Goal: Information Seeking & Learning: Learn about a topic

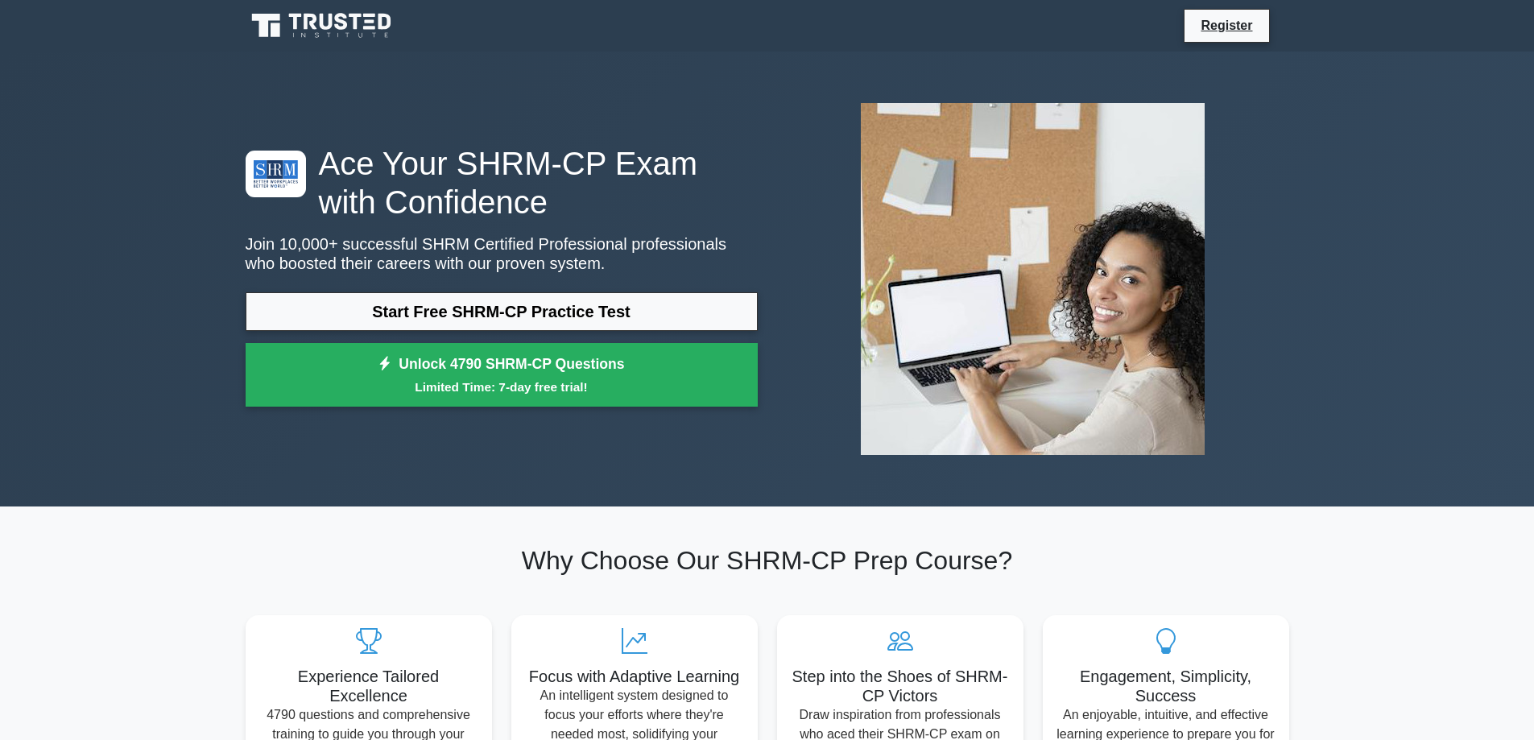
click at [490, 308] on link "Start Free SHRM-CP Practice Test" at bounding box center [502, 311] width 512 height 39
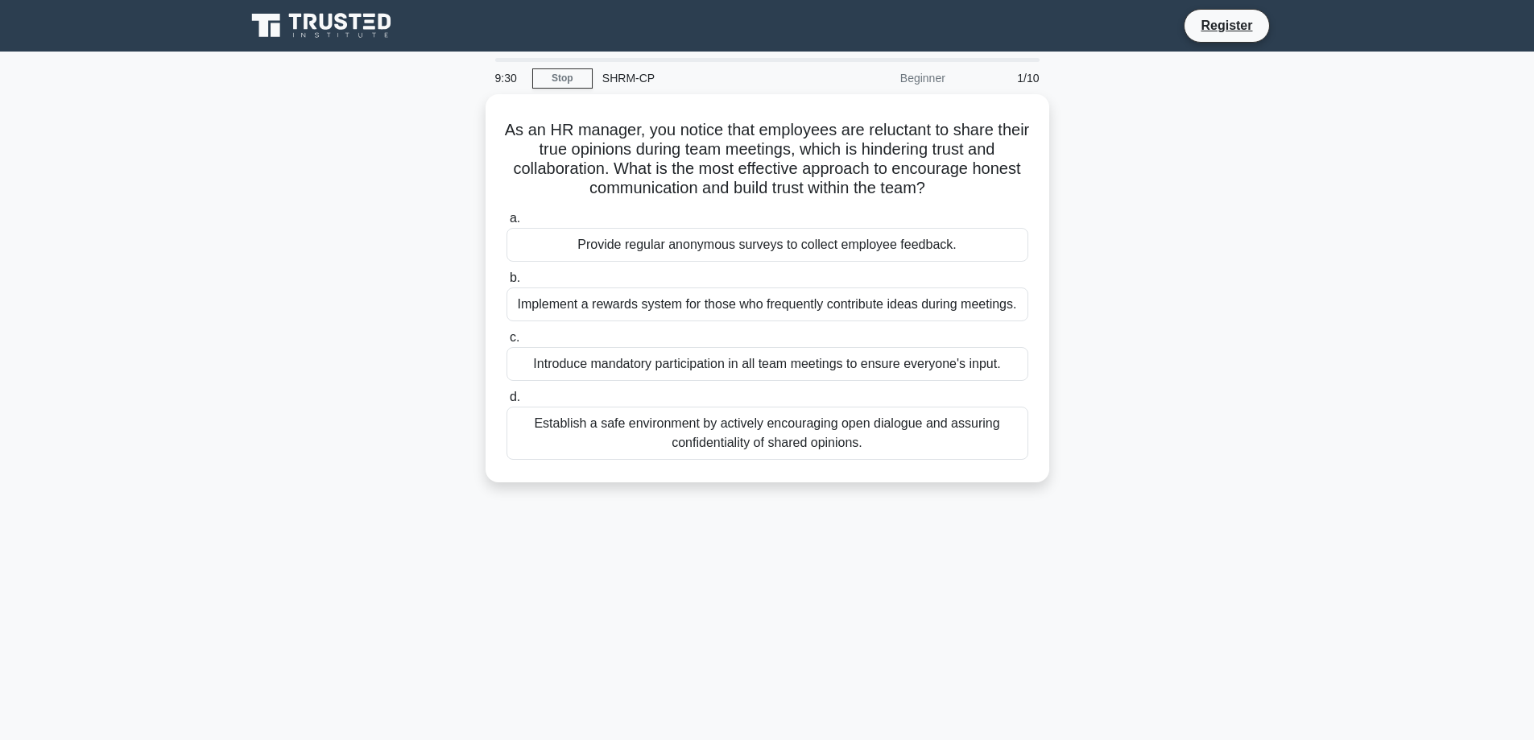
click at [733, 432] on div "Establish a safe environment by actively encouraging open dialogue and assuring…" at bounding box center [767, 433] width 522 height 53
click at [506, 403] on input "d. Establish a safe environment by actively encouraging open dialogue and assur…" at bounding box center [506, 397] width 0 height 10
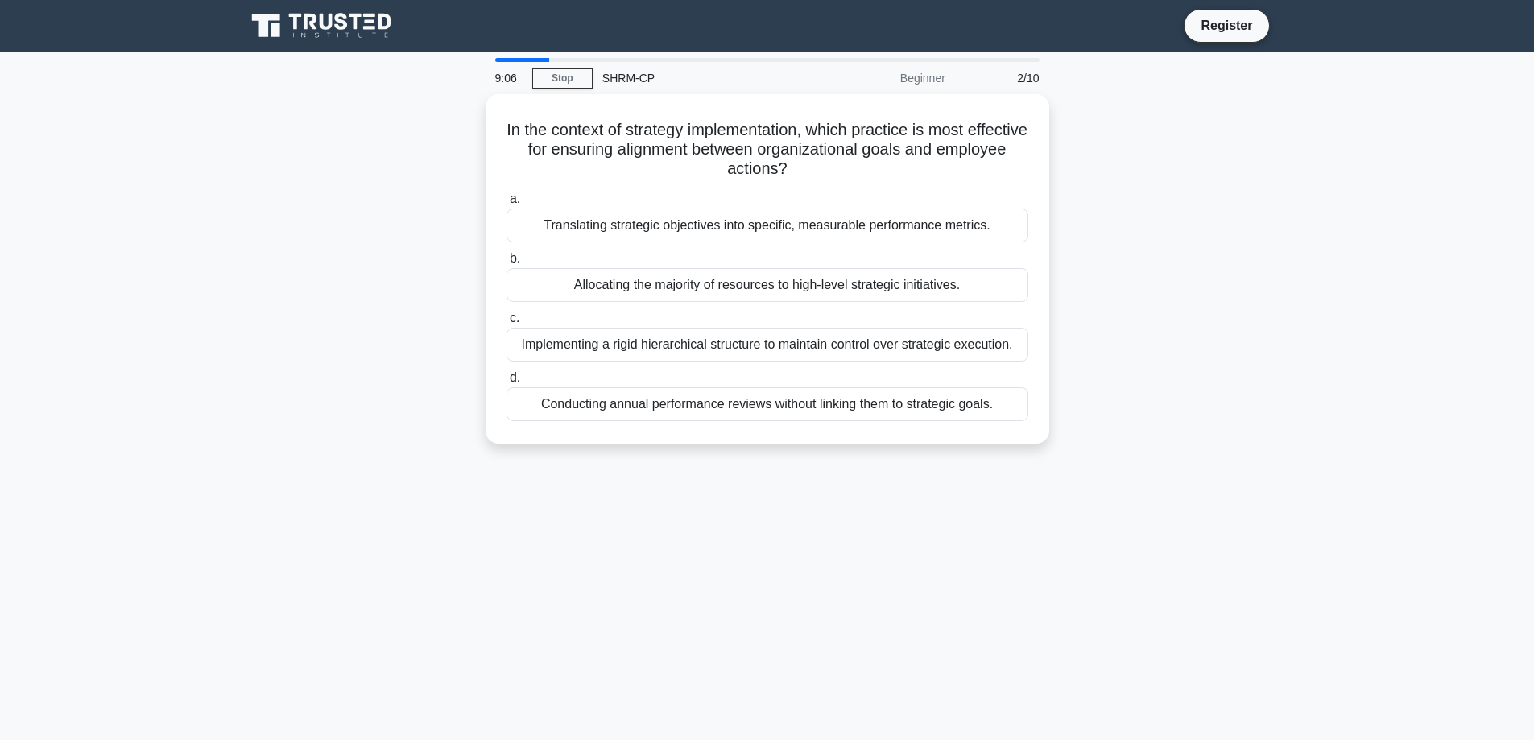
click at [666, 225] on div "Translating strategic objectives into specific, measurable performance metrics." at bounding box center [767, 226] width 522 height 34
click at [506, 204] on input "a. Translating strategic objectives into specific, measurable performance metri…" at bounding box center [506, 199] width 0 height 10
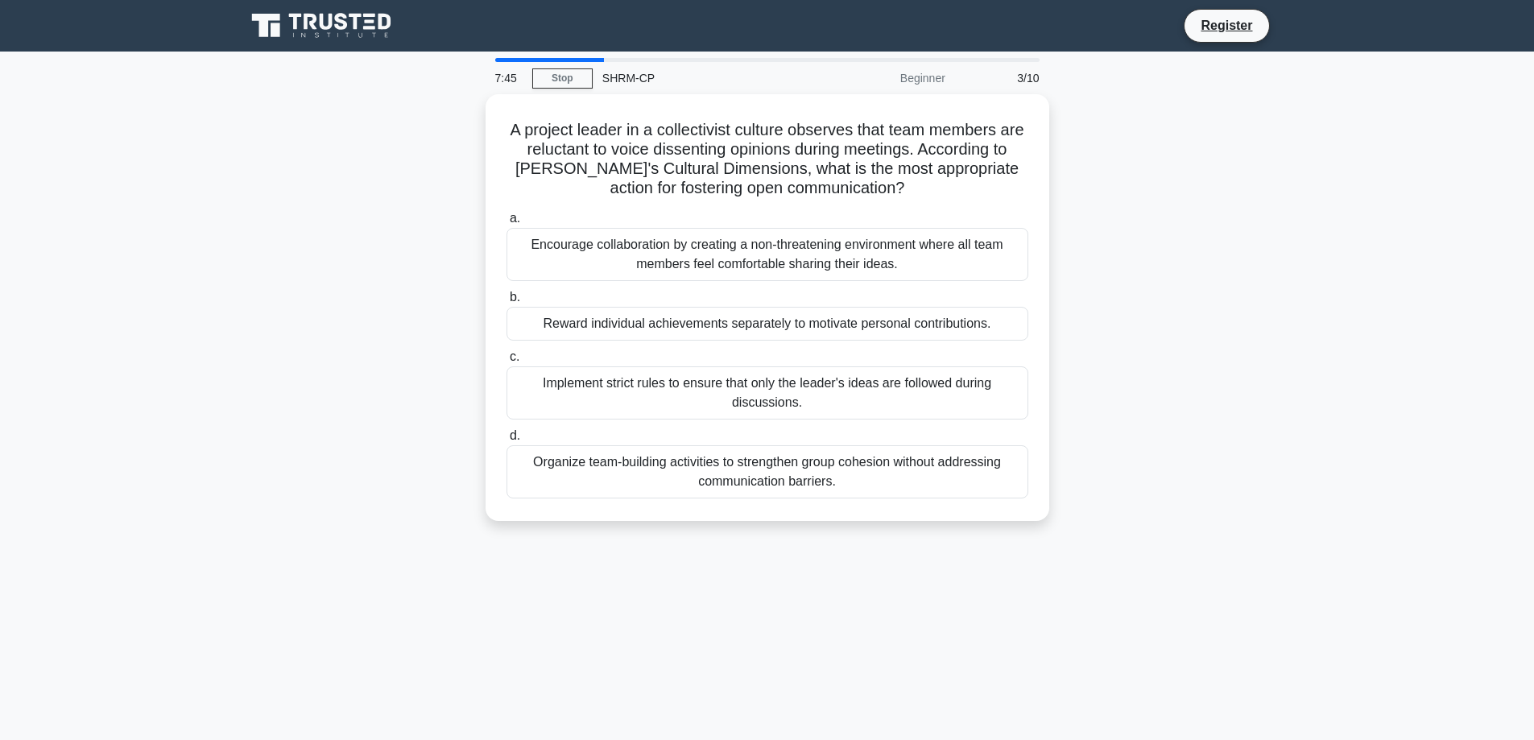
click at [762, 242] on div "Encourage collaboration by creating a non-threatening environment where all tea…" at bounding box center [767, 254] width 522 height 53
click at [506, 224] on input "a. Encourage collaboration by creating a non-threatening environment where all …" at bounding box center [506, 218] width 0 height 10
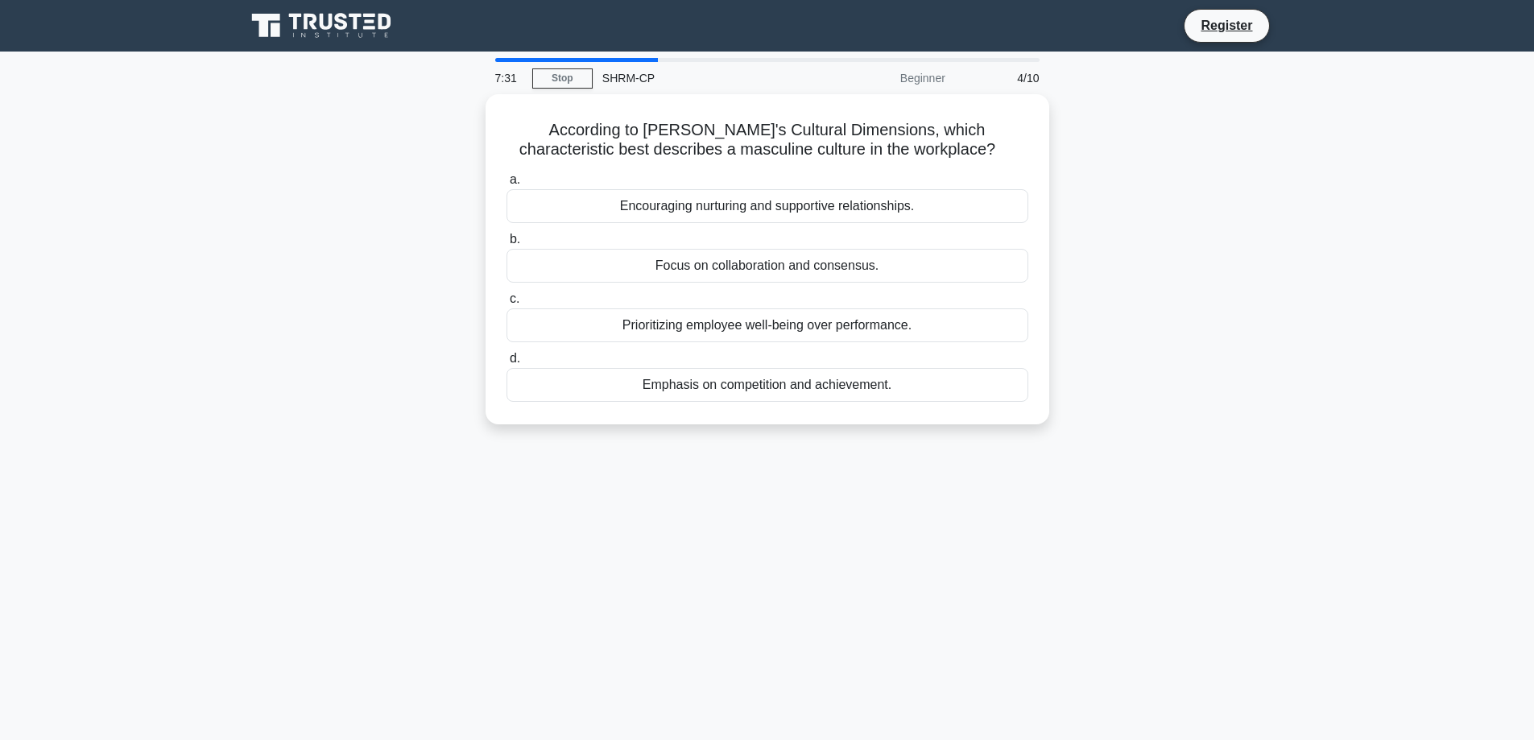
click at [761, 384] on div "Emphasis on competition and achievement." at bounding box center [767, 385] width 522 height 34
click at [506, 364] on input "d. Emphasis on competition and achievement." at bounding box center [506, 358] width 0 height 10
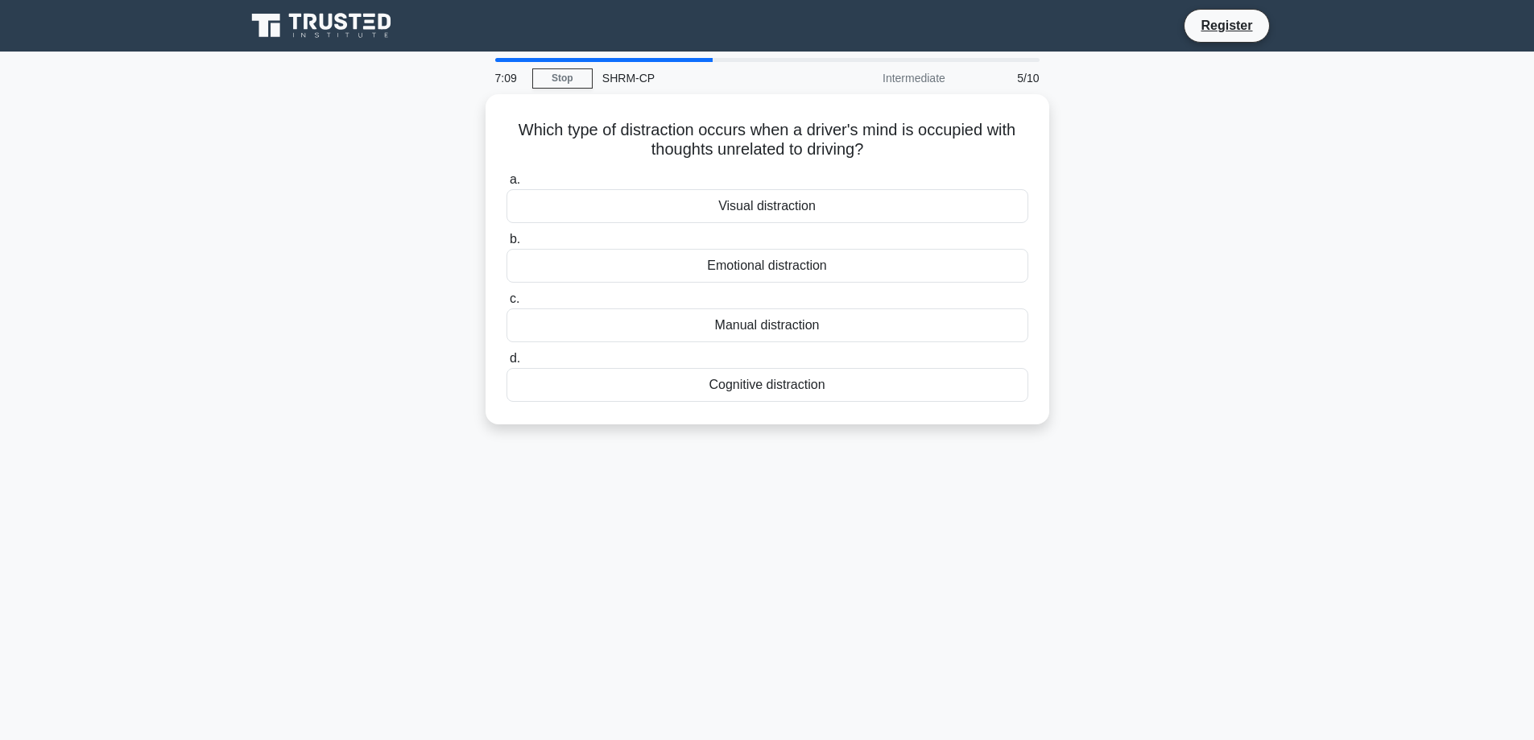
click at [778, 382] on div "Cognitive distraction" at bounding box center [767, 385] width 522 height 34
click at [506, 364] on input "d. Cognitive distraction" at bounding box center [506, 358] width 0 height 10
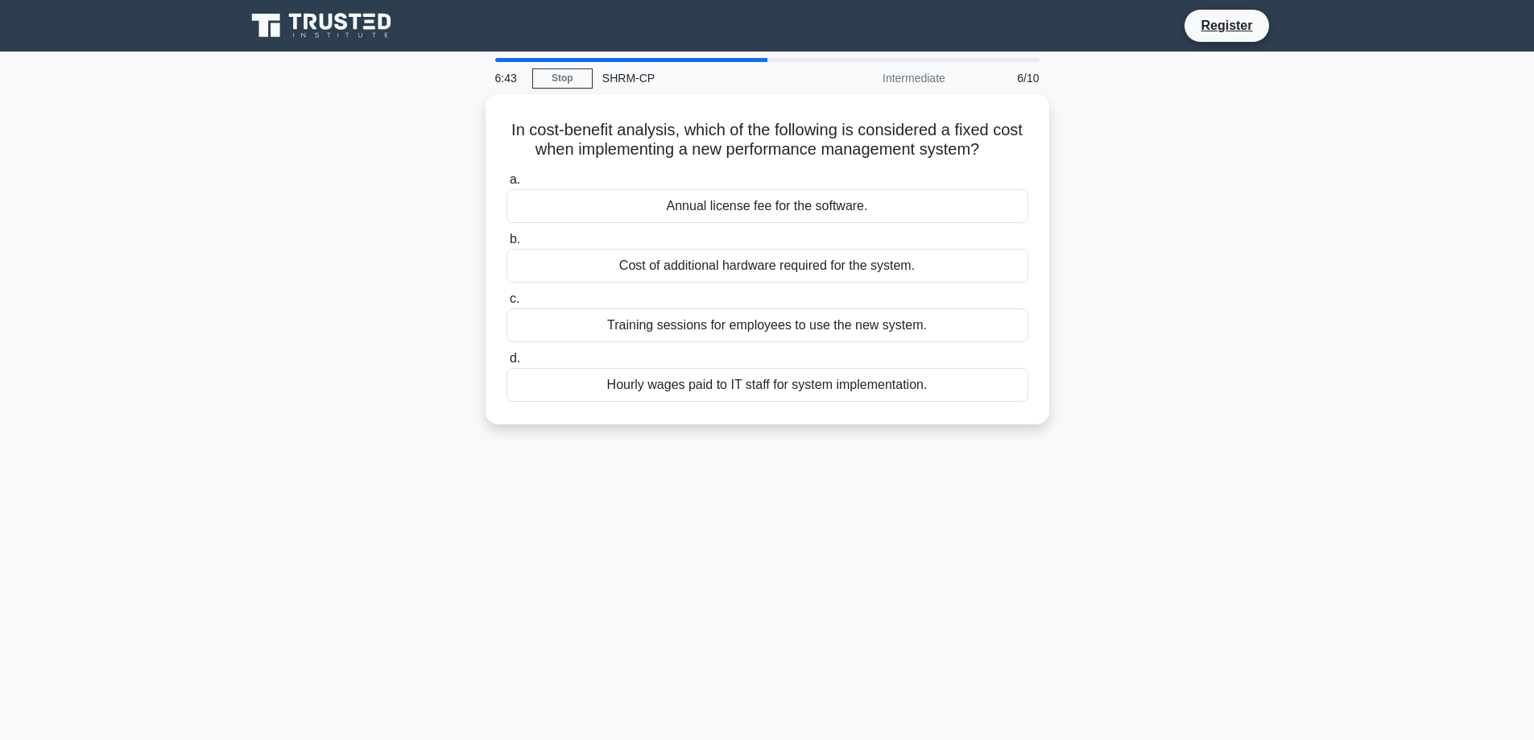
click at [774, 205] on div "Annual license fee for the software." at bounding box center [767, 206] width 522 height 34
click at [506, 185] on input "a. Annual license fee for the software." at bounding box center [506, 180] width 0 height 10
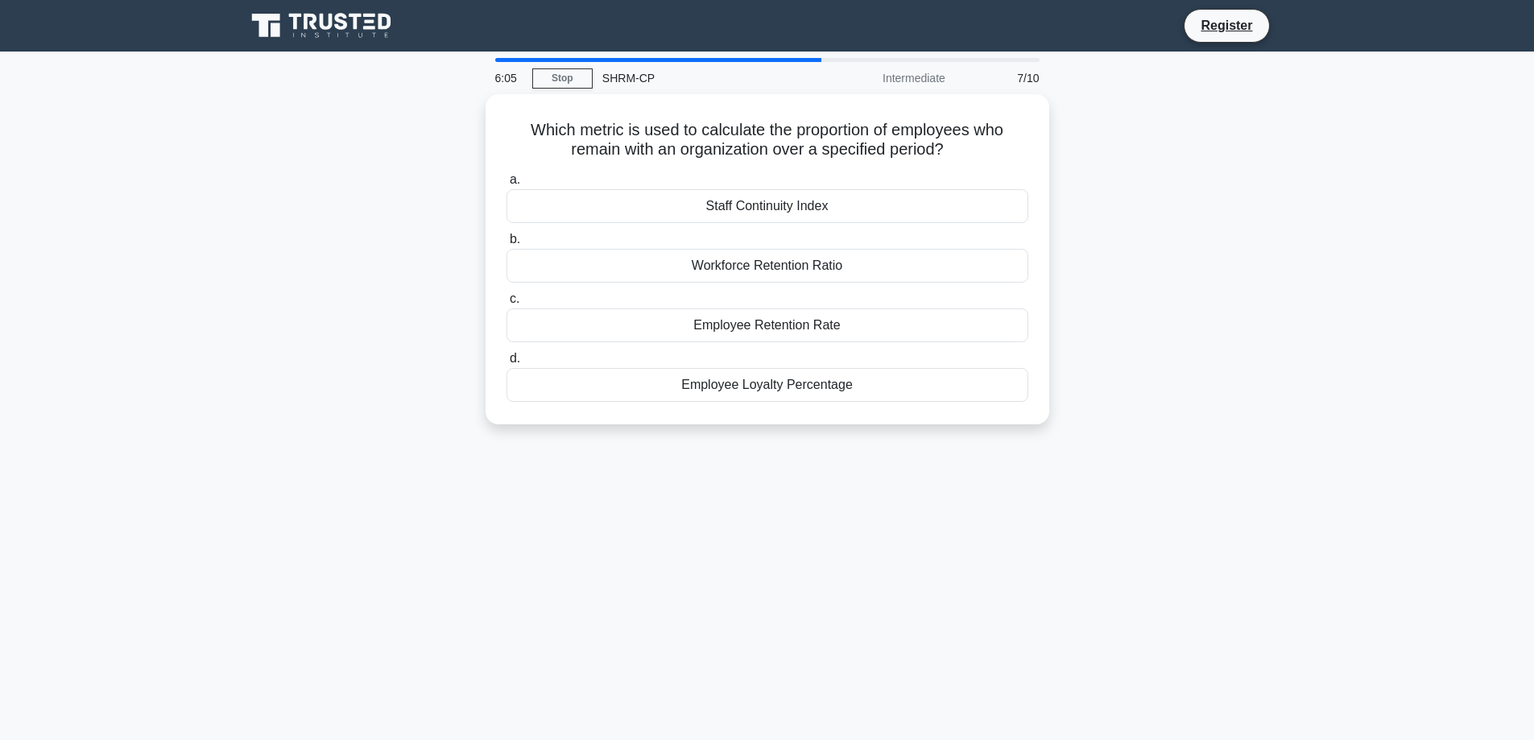
click at [747, 317] on div "Employee Retention Rate" at bounding box center [767, 325] width 522 height 34
click at [506, 304] on input "c. Employee Retention Rate" at bounding box center [506, 299] width 0 height 10
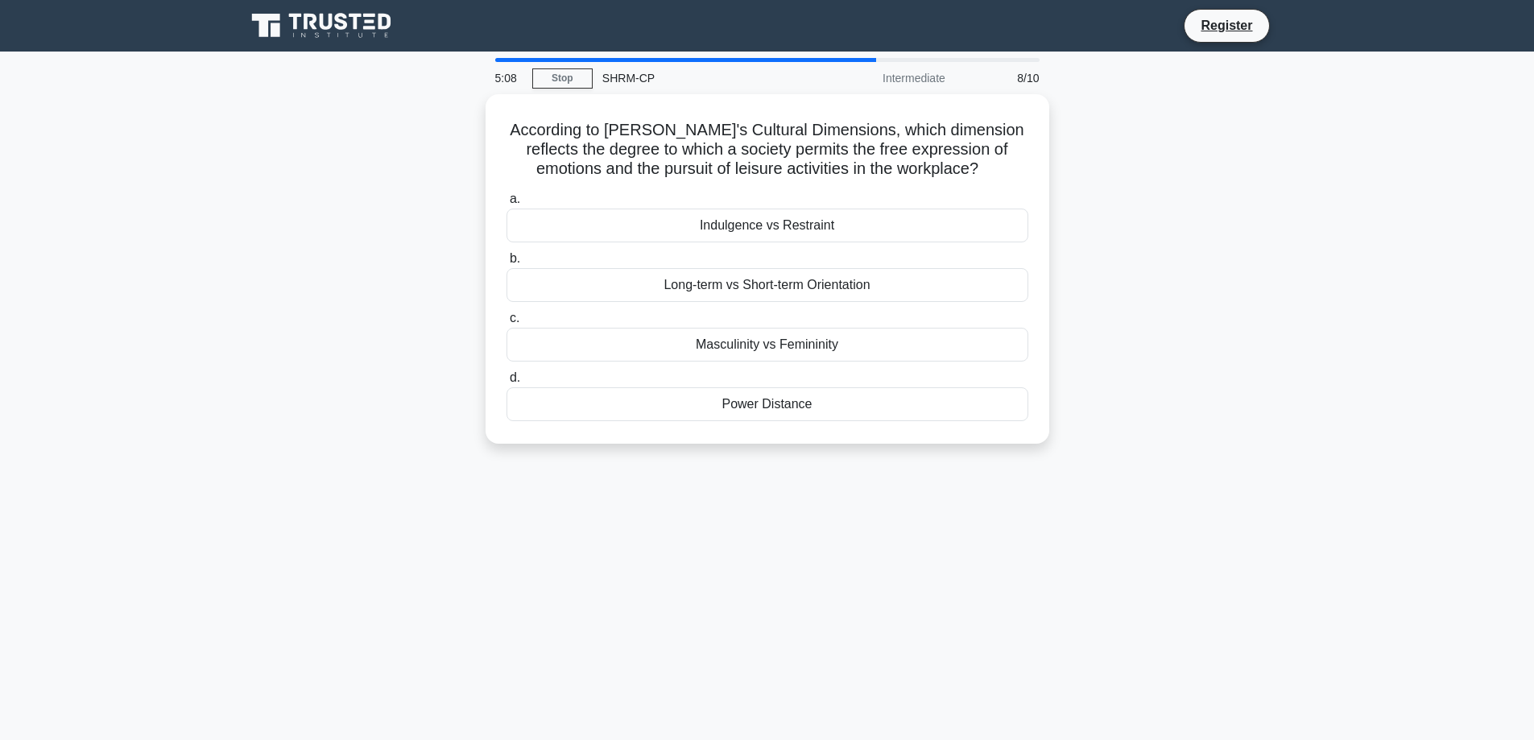
click at [791, 220] on div "Indulgence vs Restraint" at bounding box center [767, 226] width 522 height 34
click at [506, 204] on input "a. Indulgence vs Restraint" at bounding box center [506, 199] width 0 height 10
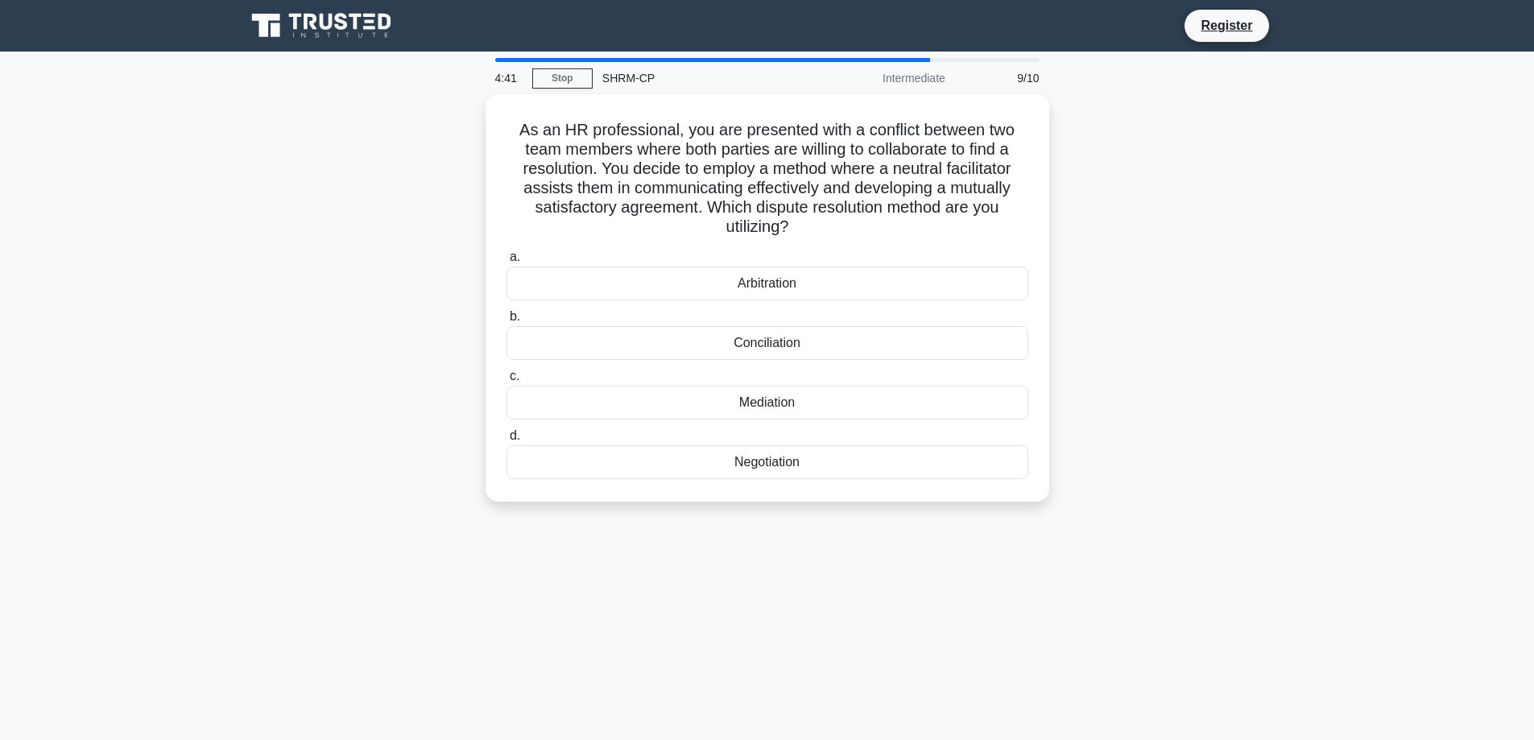
click at [770, 403] on div "Mediation" at bounding box center [767, 403] width 522 height 34
click at [506, 382] on input "c. Mediation" at bounding box center [506, 376] width 0 height 10
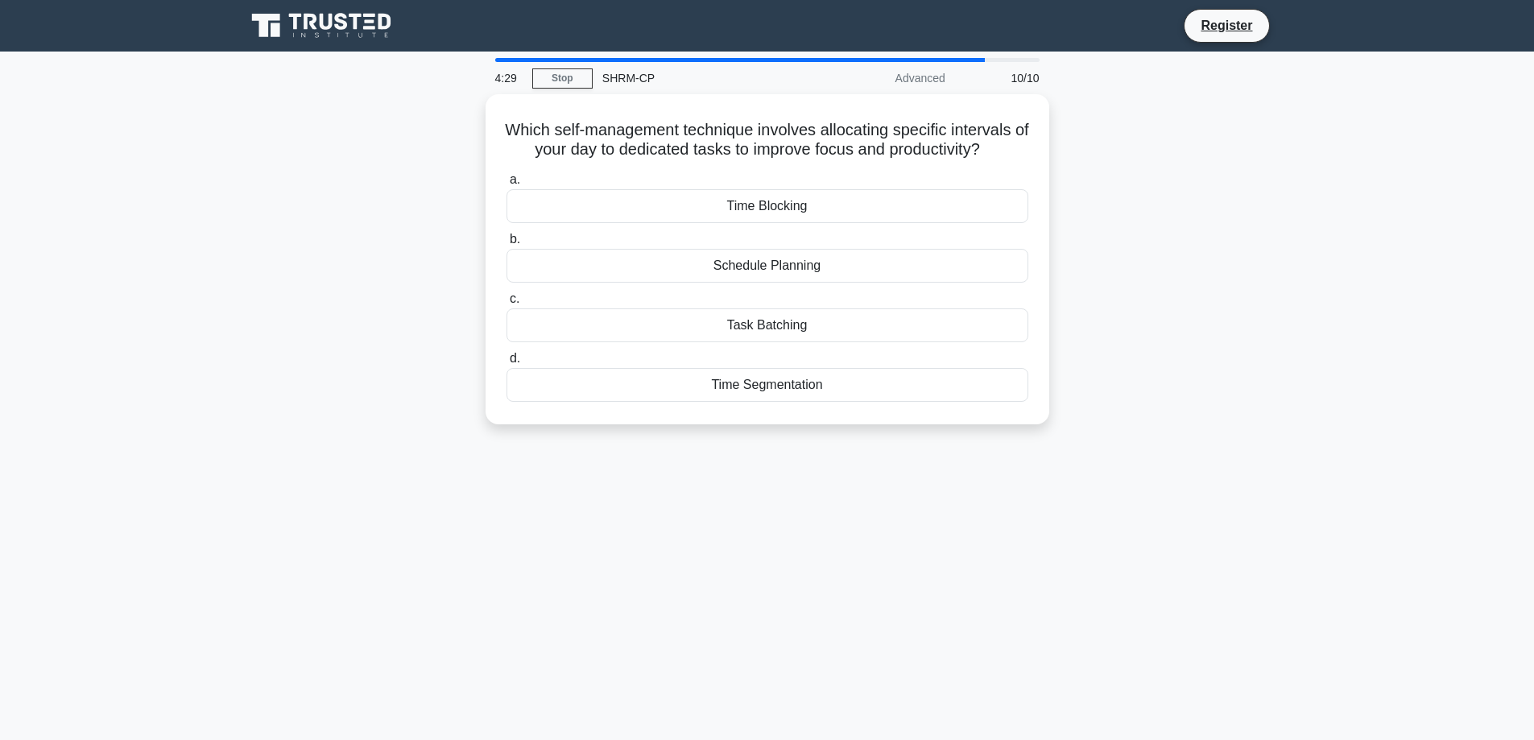
click at [774, 201] on div "Time Blocking" at bounding box center [767, 206] width 522 height 34
click at [506, 185] on input "a. Time Blocking" at bounding box center [506, 180] width 0 height 10
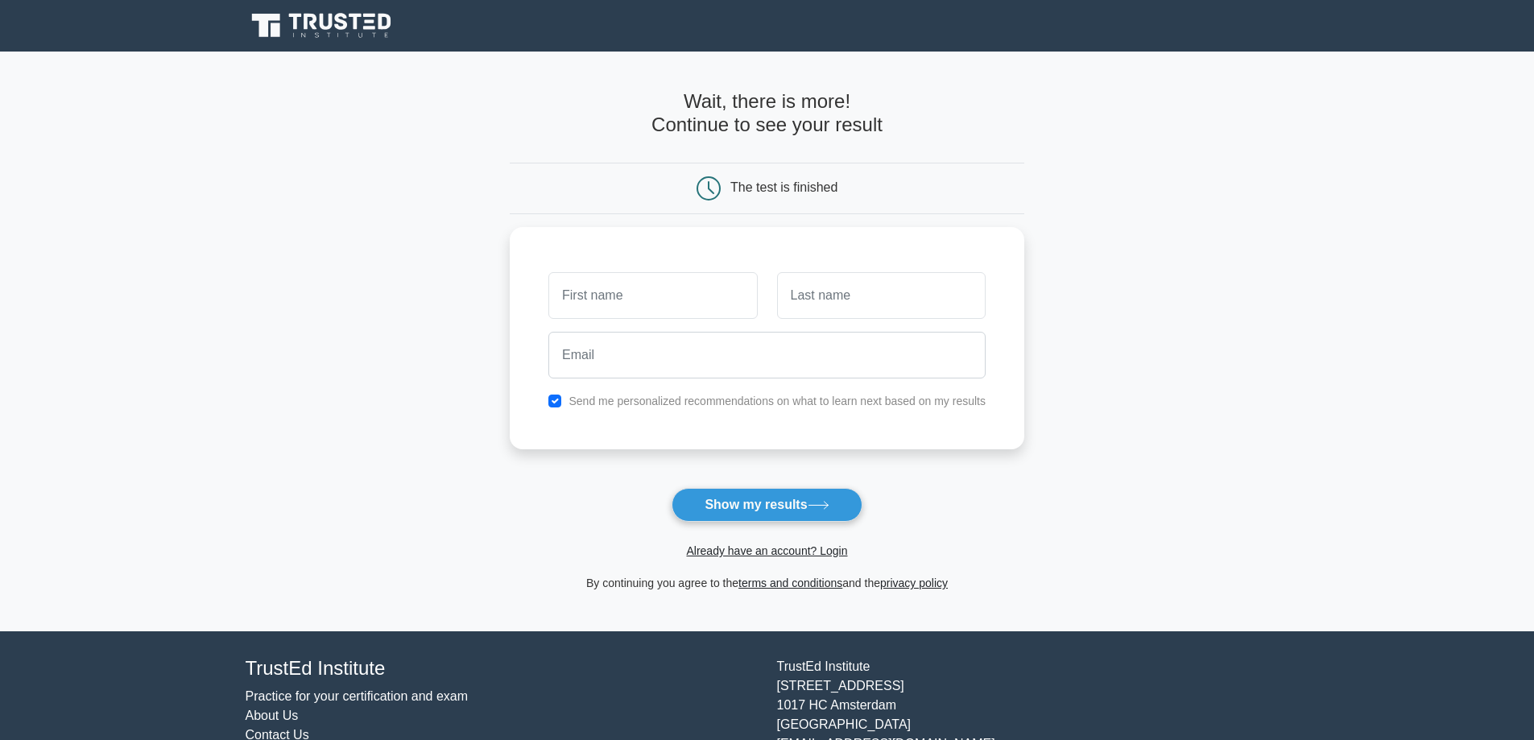
click at [779, 504] on button "Show my results" at bounding box center [766, 505] width 190 height 34
click at [591, 290] on input "text" at bounding box center [652, 295] width 209 height 47
type input "[PERSON_NAME]"
type input "Ham"
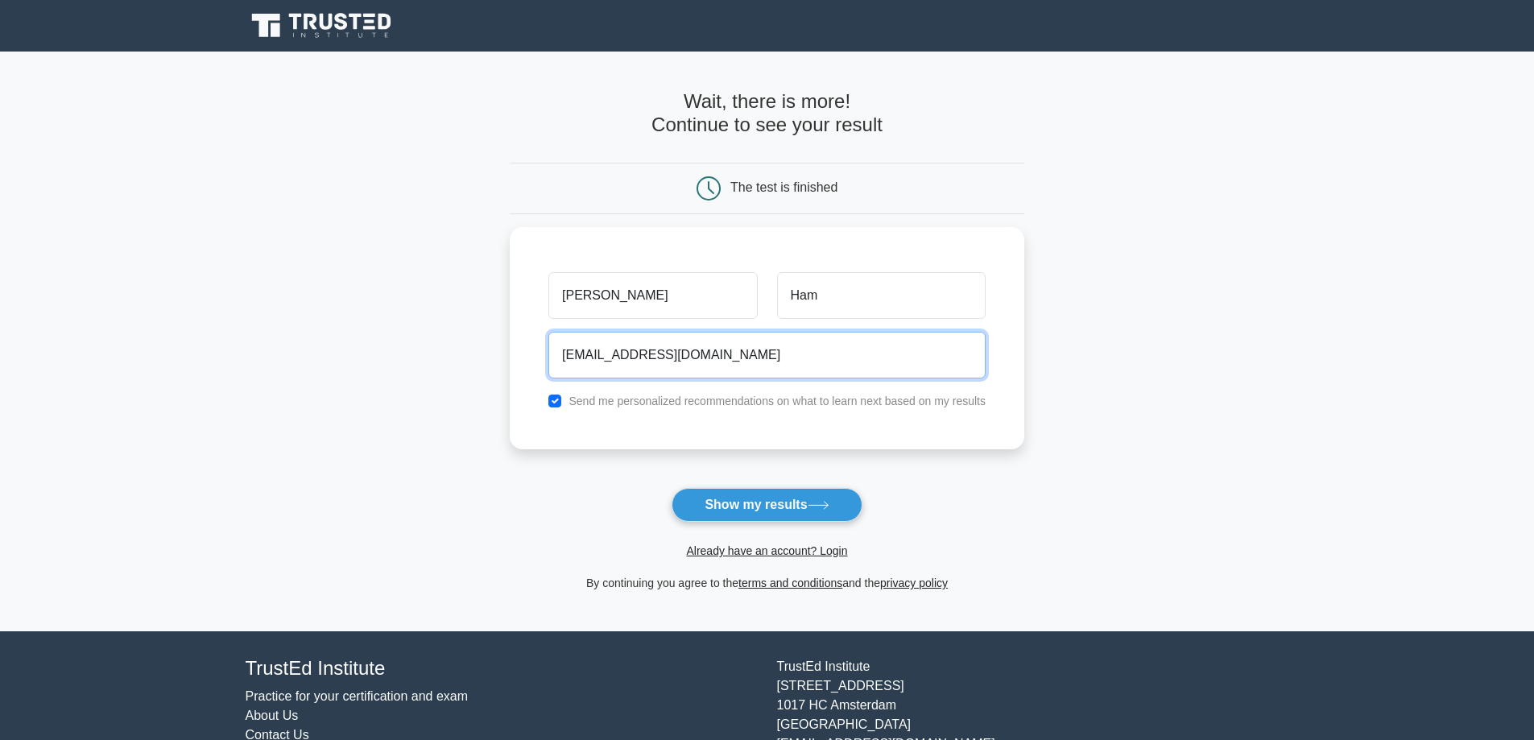
type input "[EMAIL_ADDRESS][DOMAIN_NAME]"
click at [552, 398] on input "checkbox" at bounding box center [554, 400] width 13 height 13
checkbox input "false"
click at [778, 511] on button "Show my results" at bounding box center [766, 505] width 190 height 34
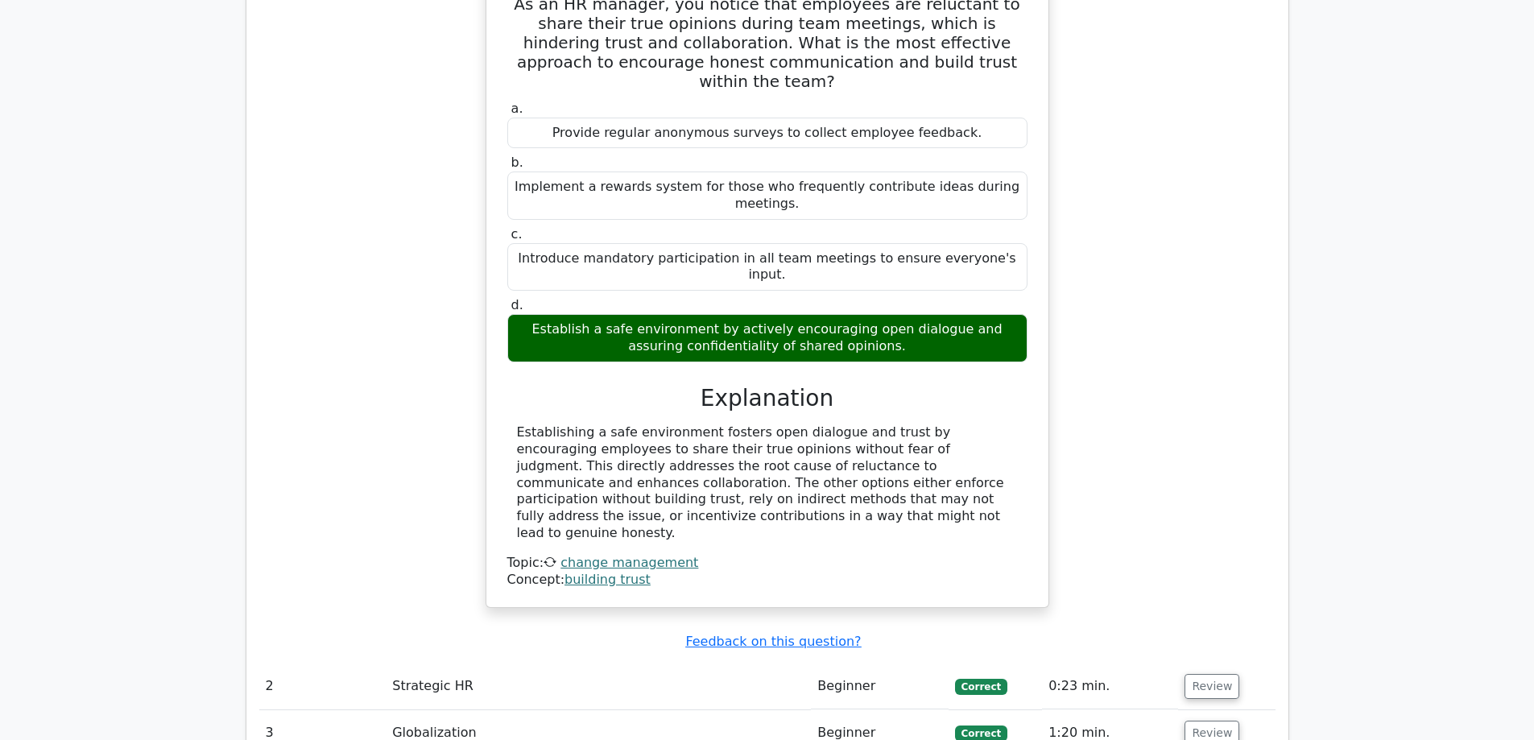
scroll to position [1692, 0]
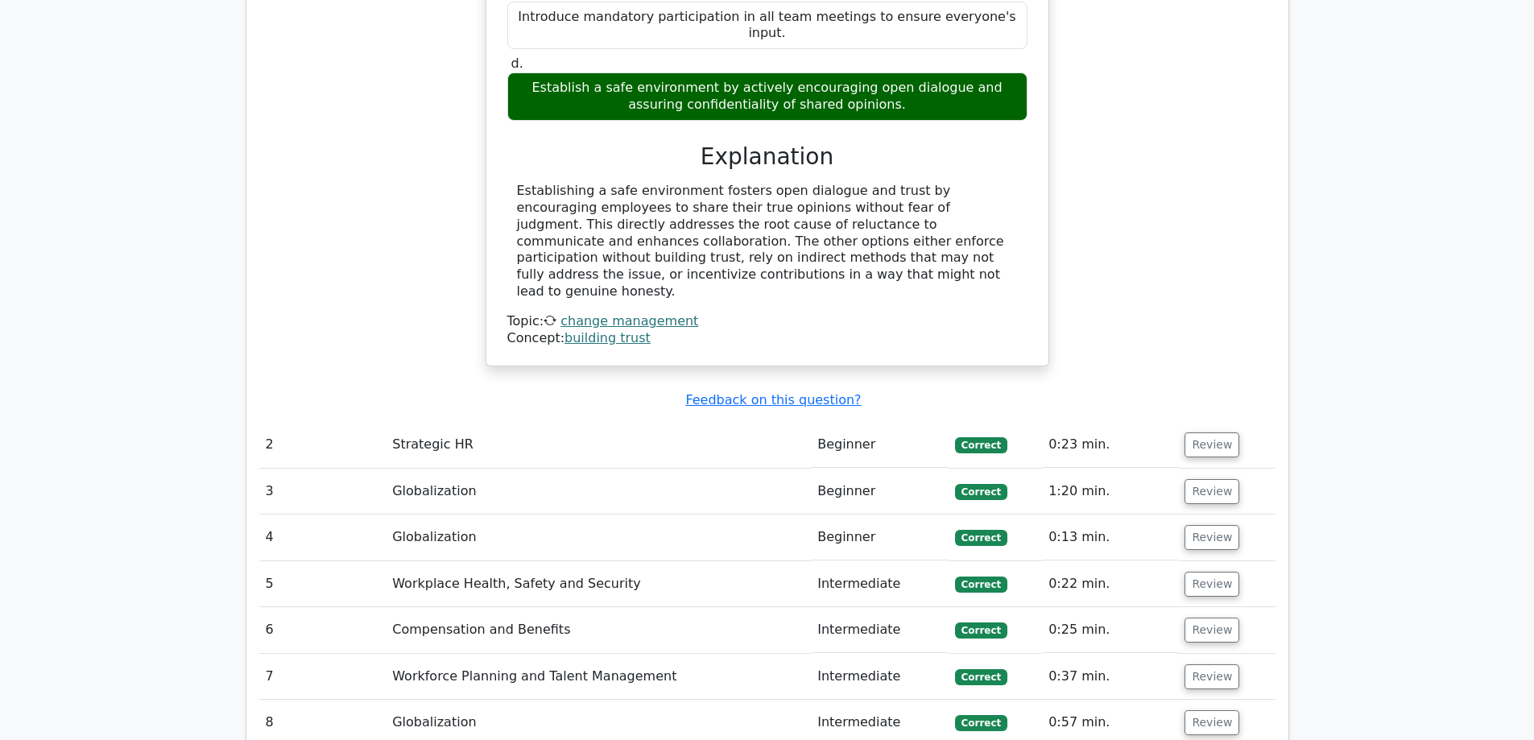
click at [1208, 432] on button "Review" at bounding box center [1211, 444] width 55 height 25
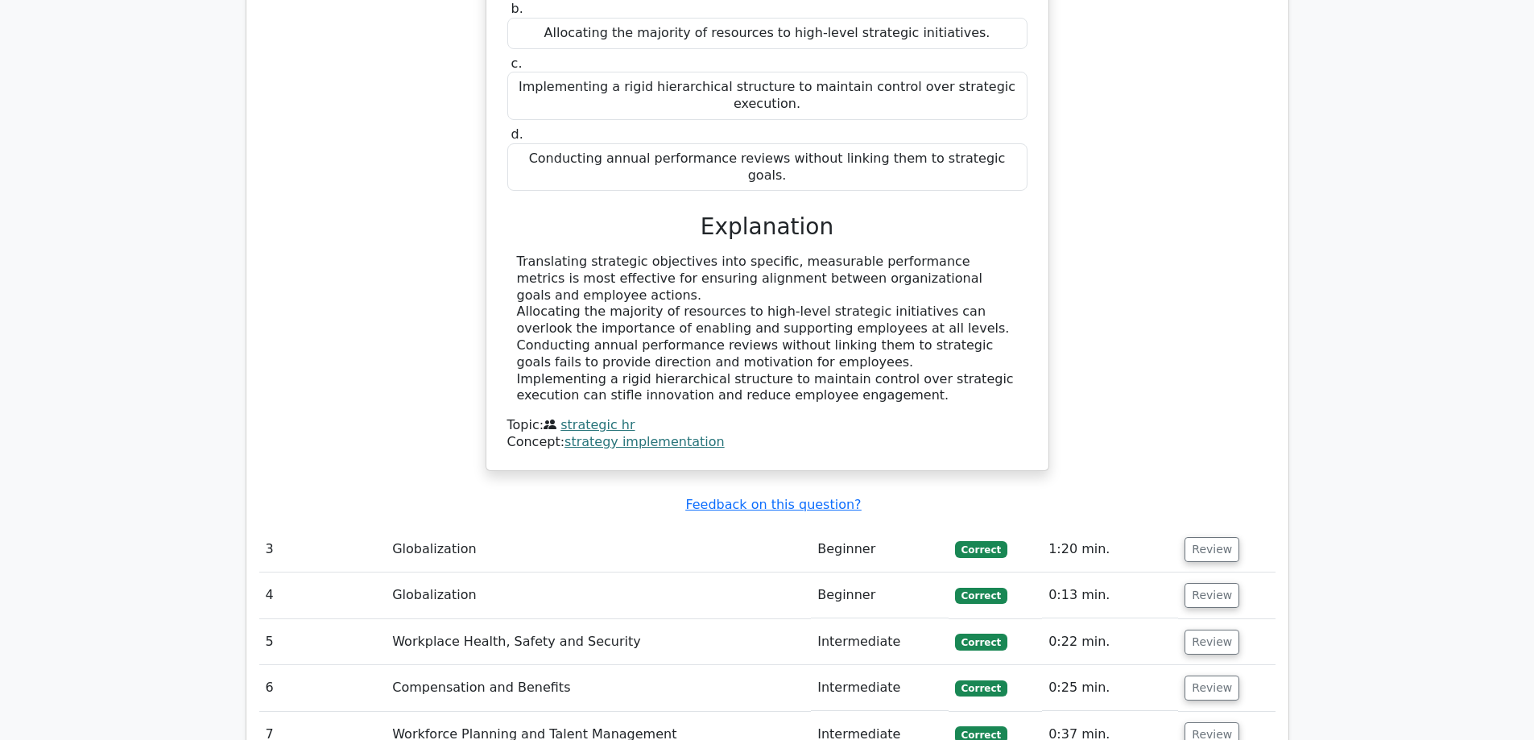
scroll to position [2336, 0]
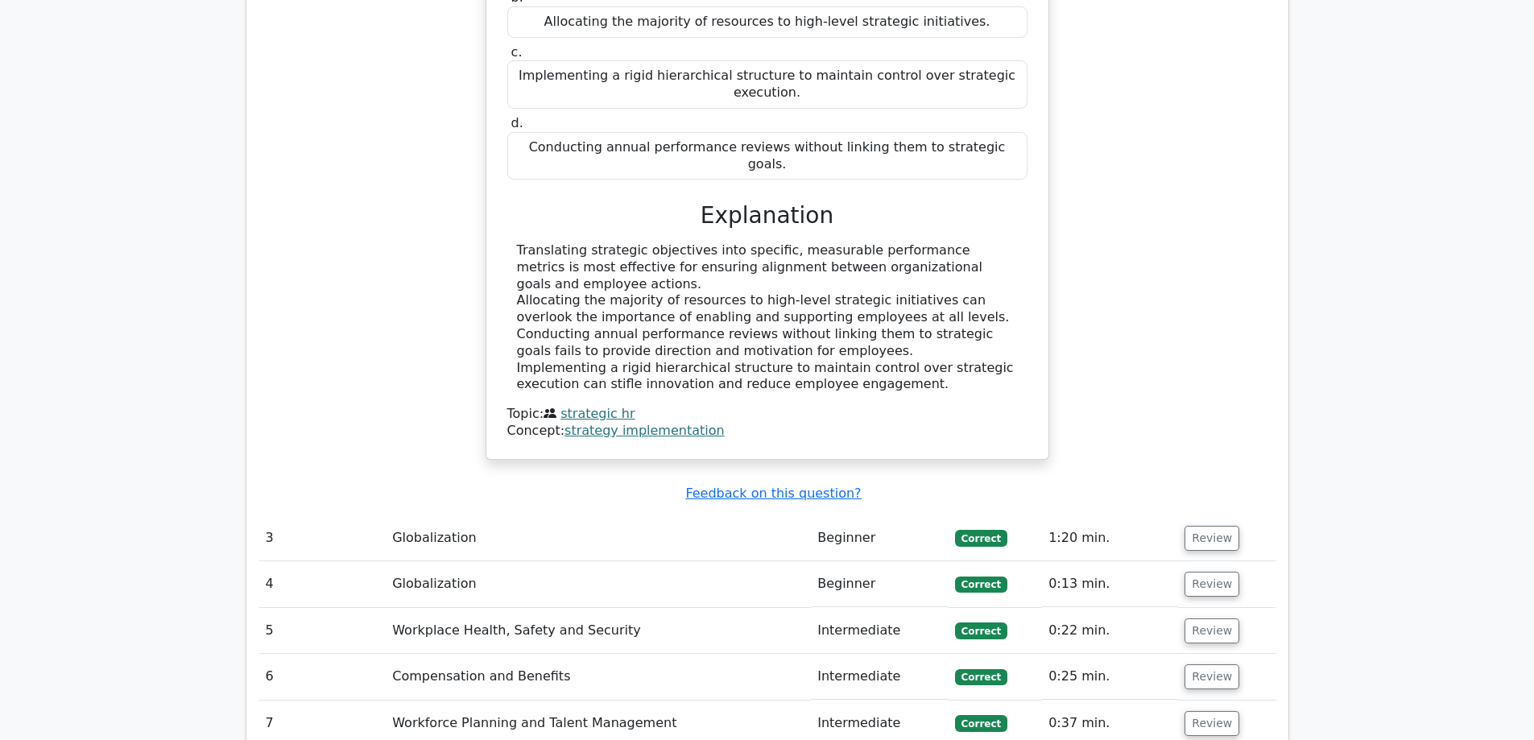
click at [1204, 526] on button "Review" at bounding box center [1211, 538] width 55 height 25
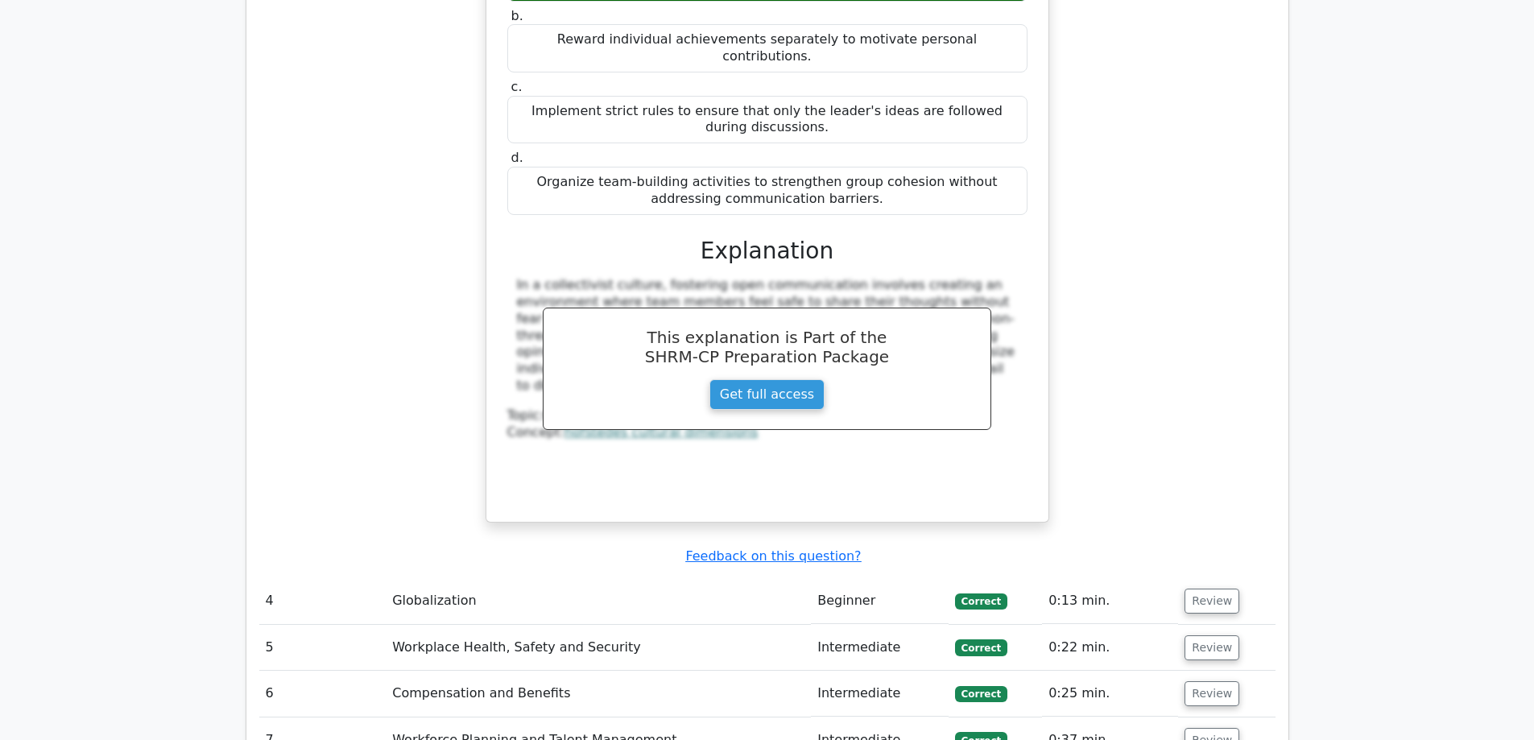
scroll to position [3141, 0]
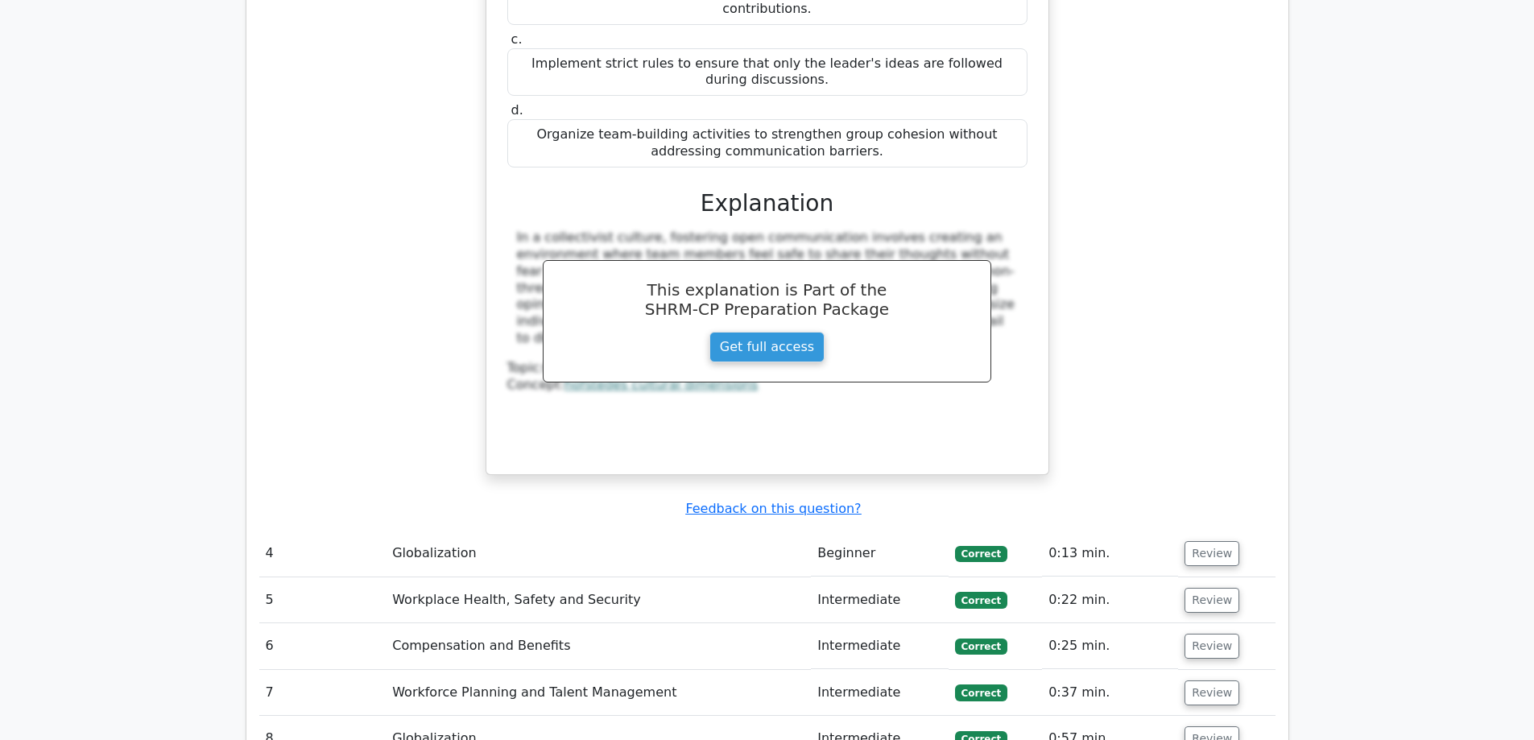
click at [1212, 541] on button "Review" at bounding box center [1211, 553] width 55 height 25
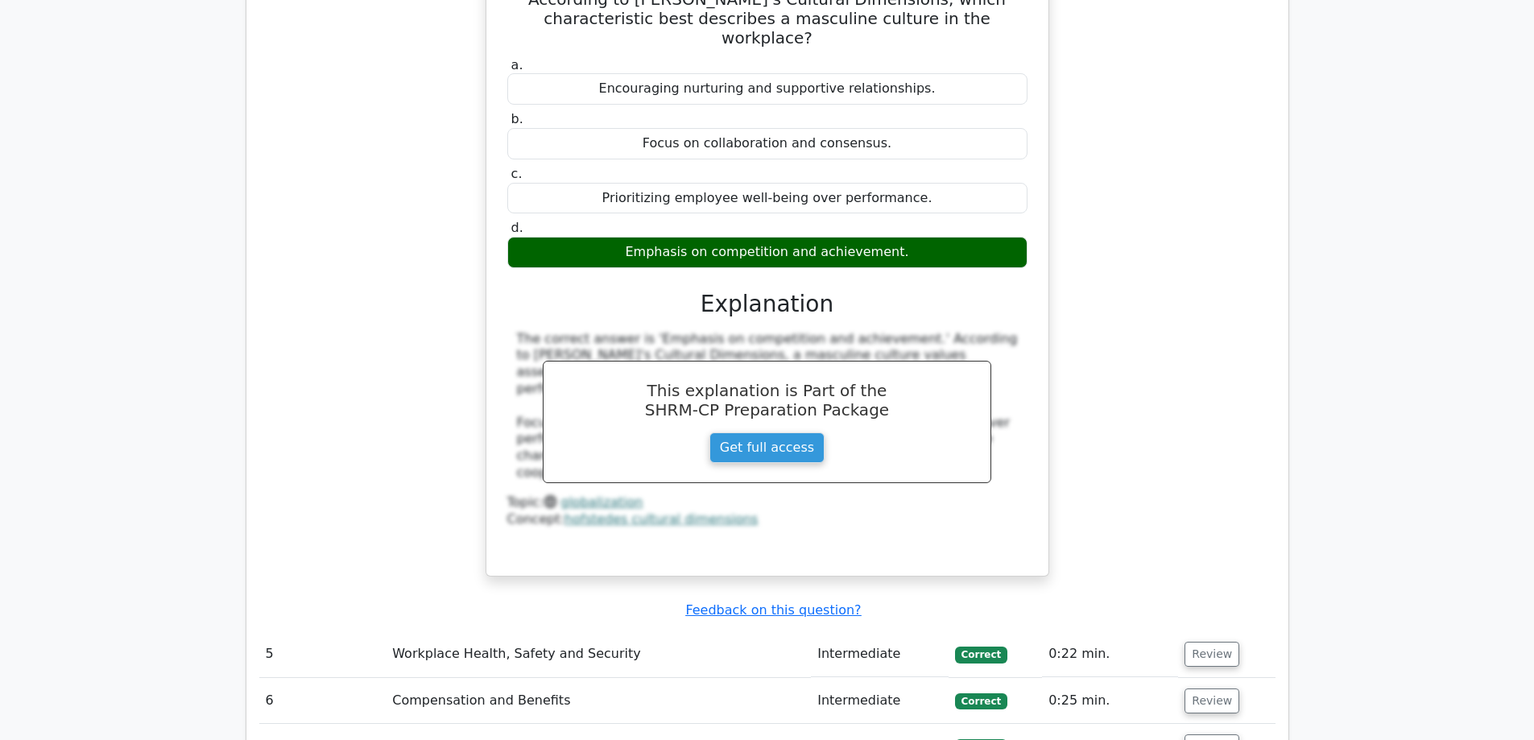
scroll to position [3785, 0]
